Goal: Entertainment & Leisure: Consume media (video, audio)

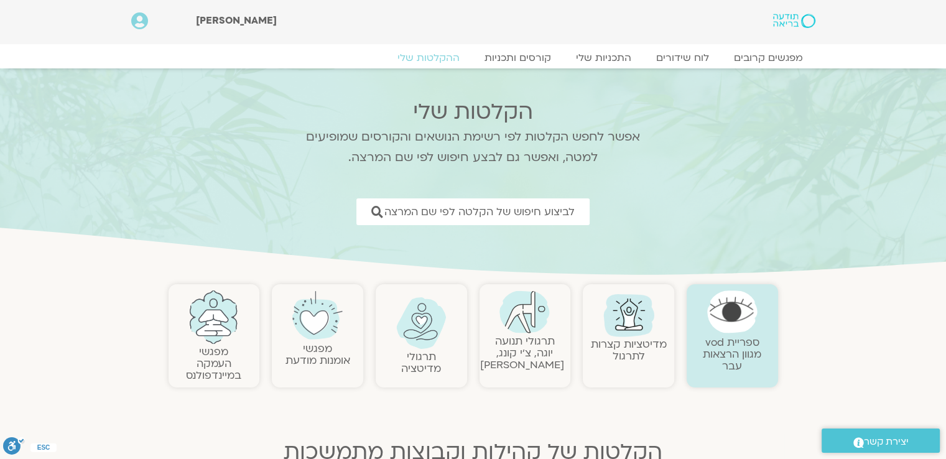
click at [531, 317] on img at bounding box center [525, 312] width 50 height 43
click at [530, 323] on img at bounding box center [525, 312] width 50 height 43
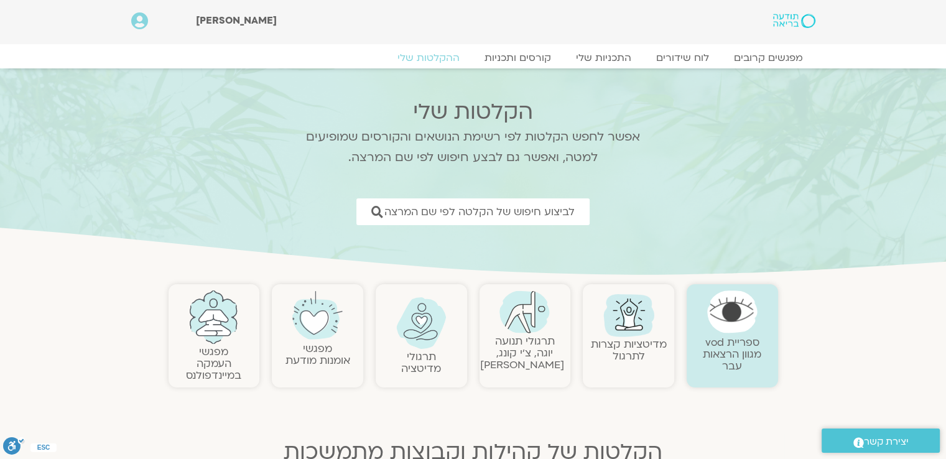
click at [530, 323] on img at bounding box center [525, 312] width 50 height 43
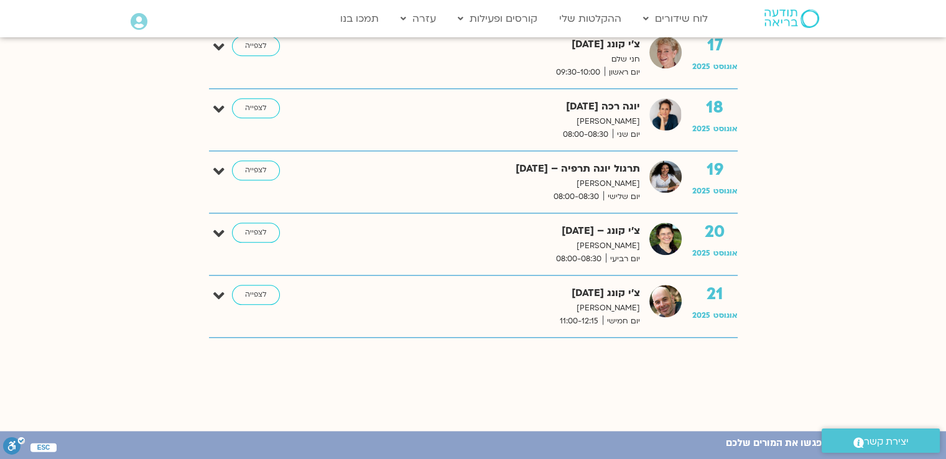
scroll to position [1306, 0]
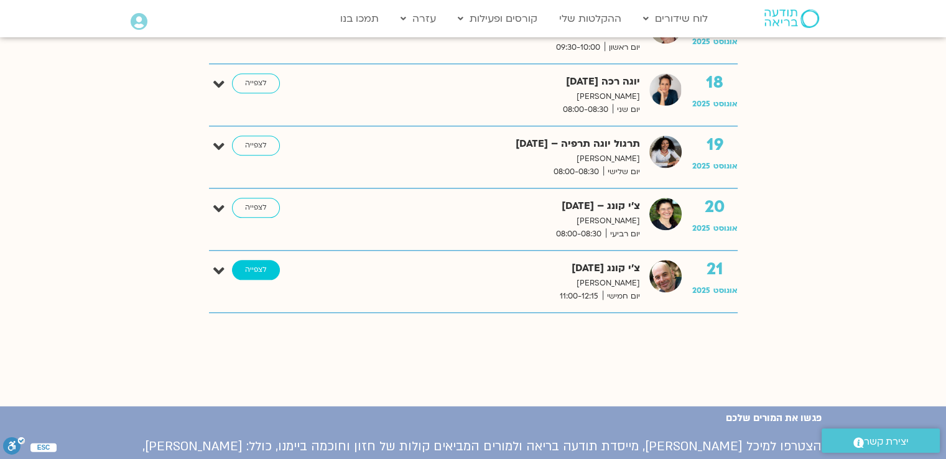
click at [249, 264] on link "לצפייה" at bounding box center [256, 270] width 48 height 20
